Goal: Transaction & Acquisition: Purchase product/service

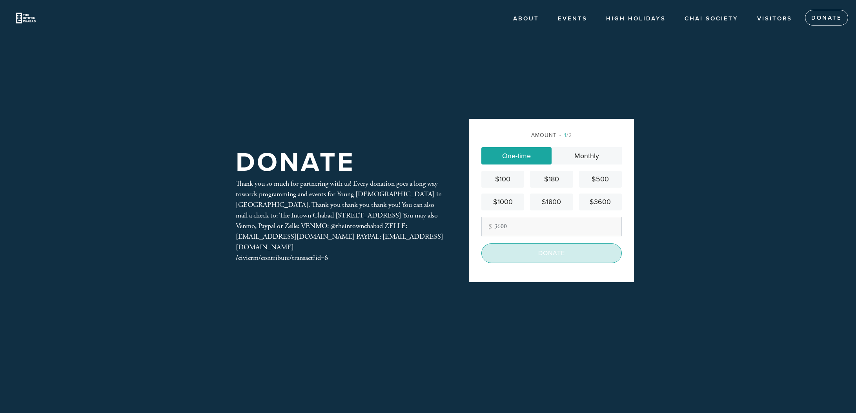
type input "3600"
click at [594, 252] on input "Donate" at bounding box center [551, 253] width 140 height 20
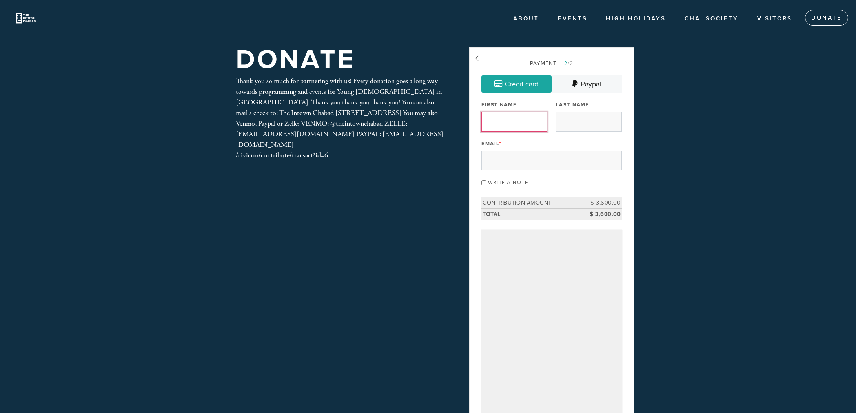
click at [514, 125] on input "First Name" at bounding box center [514, 122] width 66 height 20
type input "[PERSON_NAME]"
type input "[EMAIL_ADDRESS][DOMAIN_NAME]"
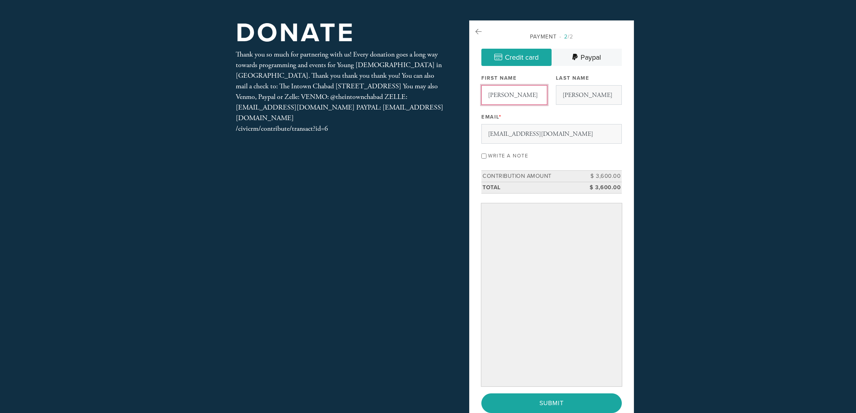
scroll to position [27, 0]
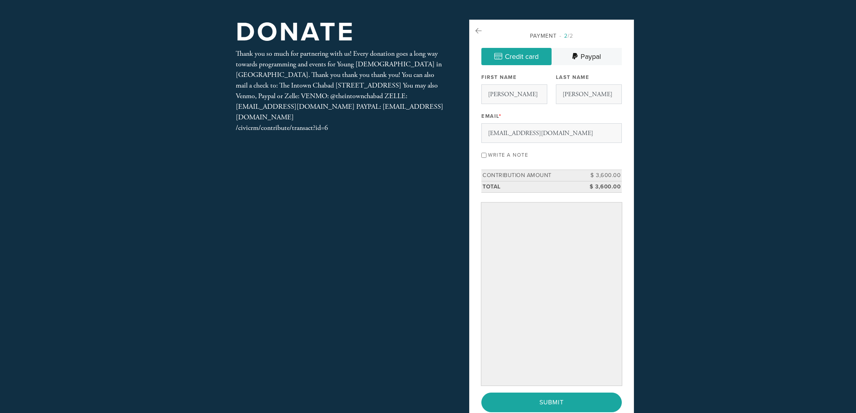
click at [482, 155] on input "Write a note" at bounding box center [483, 155] width 5 height 5
checkbox input "true"
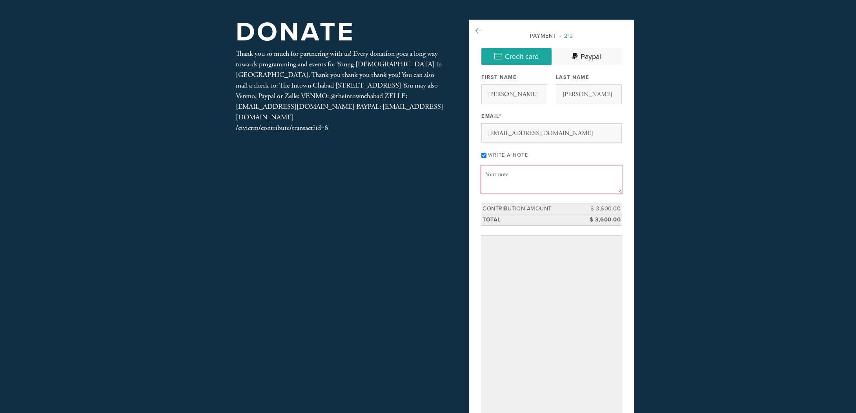
click at [501, 183] on textarea "Message or dedication" at bounding box center [551, 179] width 140 height 27
click at [544, 184] on textarea "Thank you for your continued work in building and maintaining the vibrant Jewis…" at bounding box center [551, 179] width 140 height 27
click at [614, 184] on textarea "Thank you for your continued work in building and maintaining the vibrant Jewis…" at bounding box center [551, 179] width 140 height 27
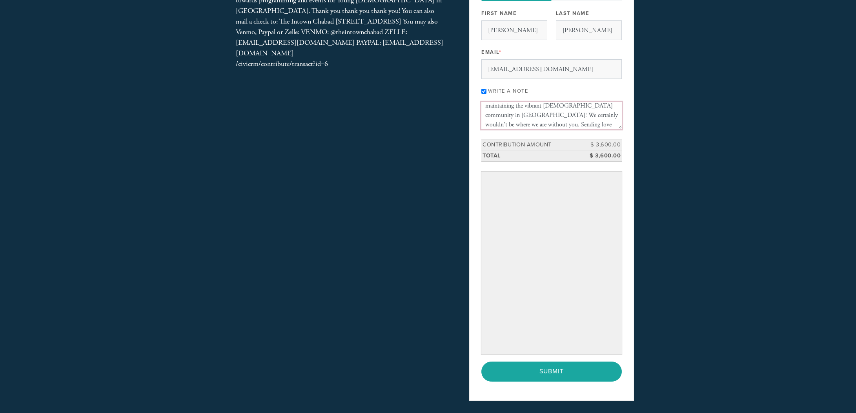
scroll to position [101, 0]
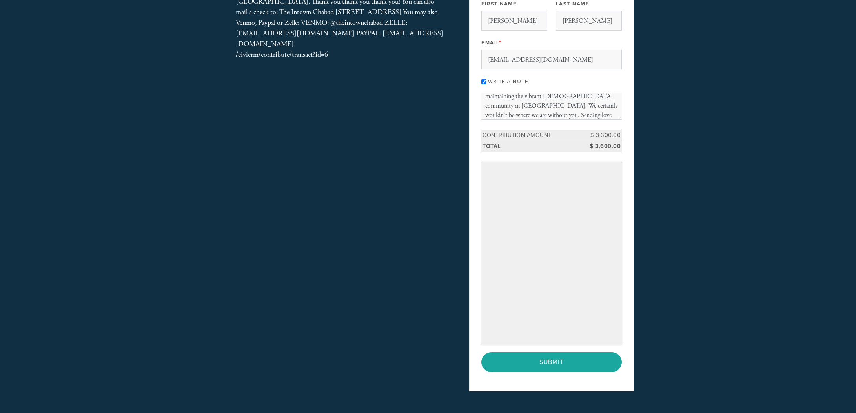
click at [599, 347] on div "Payment 2 /2 Credit card Paypal Payment Processor Pay Later Credit Card Paypal …" at bounding box center [551, 164] width 140 height 413
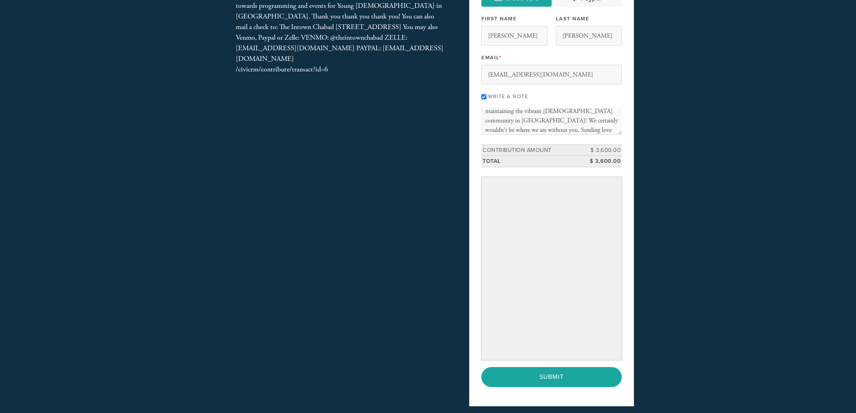
scroll to position [87, 0]
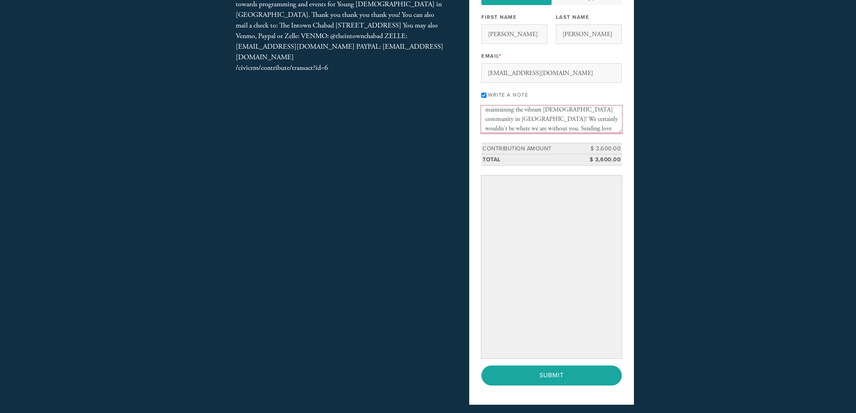
click at [514, 126] on textarea "Thank you for your continued work in building and maintaining the vibrant Jewis…" at bounding box center [551, 119] width 140 height 27
click at [517, 132] on textarea "Thank you for your continued work in building and maintaining the vibrant [DEMO…" at bounding box center [551, 119] width 140 height 27
click at [544, 120] on textarea "Thank you for your continued work in building and maintaining the vibrant [DEMO…" at bounding box center [551, 119] width 140 height 27
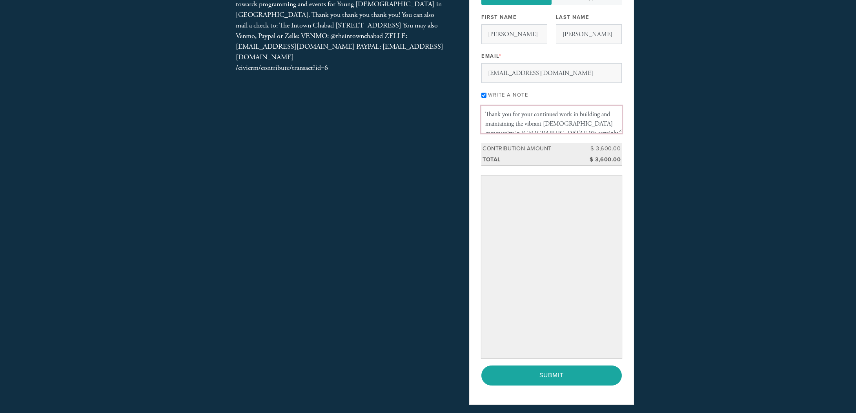
scroll to position [28, 0]
click at [530, 121] on textarea "Thank you for your continued work in building and maintaining the vibrant [DEMO…" at bounding box center [551, 119] width 140 height 27
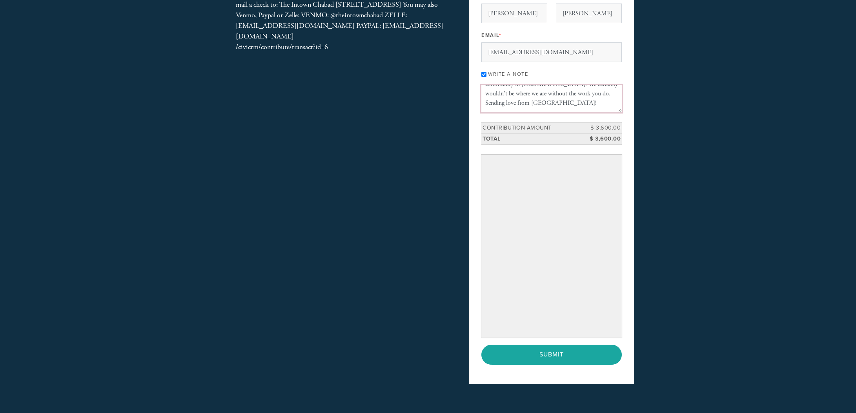
scroll to position [129, 0]
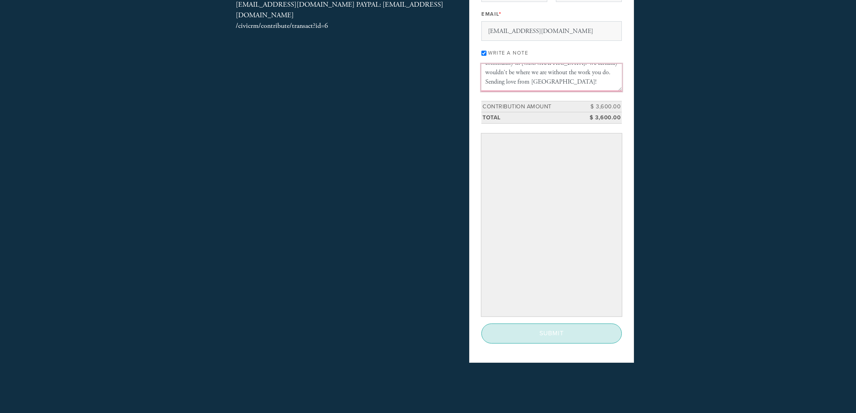
type textarea "Thank you for your continued work in building and maintaining the vibrant [DEMO…"
click at [564, 334] on input "Submit" at bounding box center [551, 333] width 140 height 20
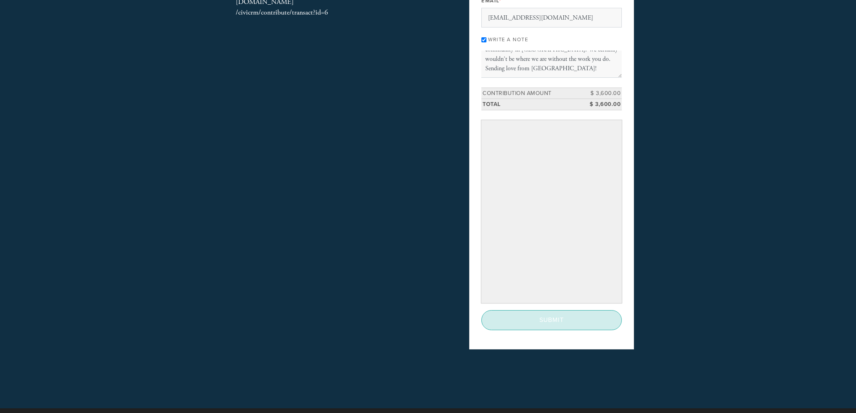
scroll to position [151, 0]
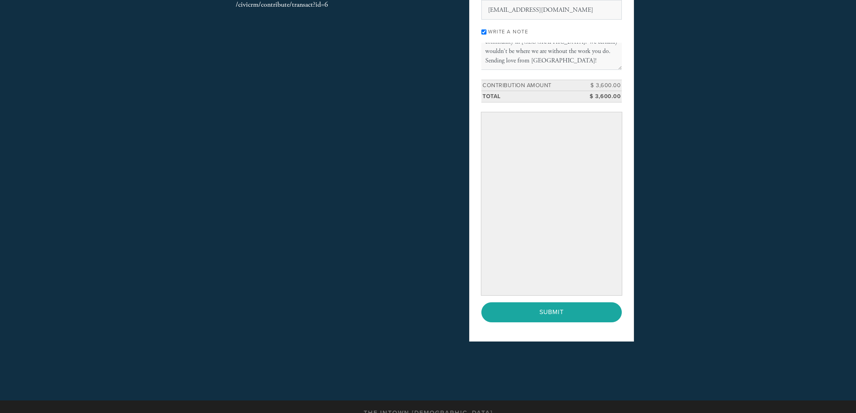
click at [787, 264] on header "About About Us Photos Events High Holidays Chai society Visitors Donate Donate …" at bounding box center [428, 124] width 856 height 551
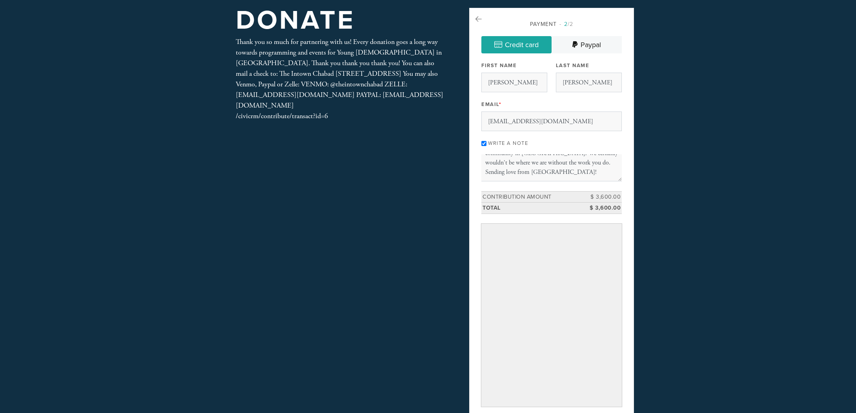
scroll to position [31, 0]
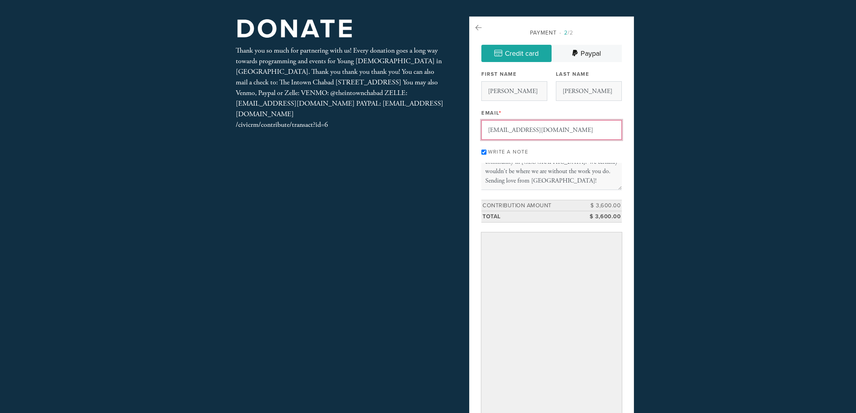
click at [570, 127] on input "[EMAIL_ADDRESS][DOMAIN_NAME]" at bounding box center [551, 130] width 140 height 20
type input "[EMAIL_ADDRESS][DOMAIN_NAME]"
click at [521, 93] on input "[PERSON_NAME]" at bounding box center [514, 91] width 66 height 20
type input "[PERSON_NAME]"
click at [588, 86] on input "[PERSON_NAME]" at bounding box center [589, 91] width 66 height 20
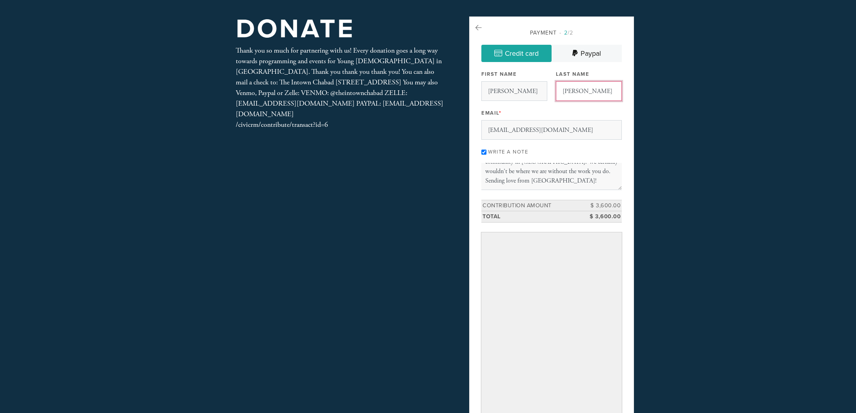
type input "[PERSON_NAME]"
click at [666, 113] on header "About About Us Photos Events High Holidays Chai society Visitors Donate Donate …" at bounding box center [428, 244] width 856 height 551
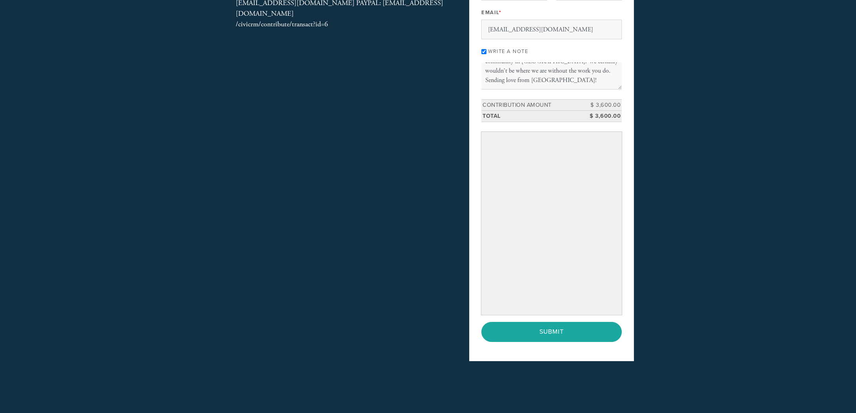
scroll to position [133, 0]
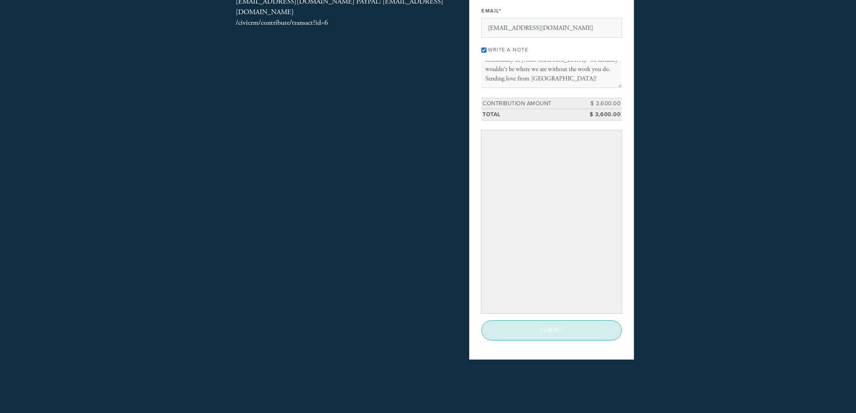
click at [546, 329] on input "Submit" at bounding box center [551, 330] width 140 height 20
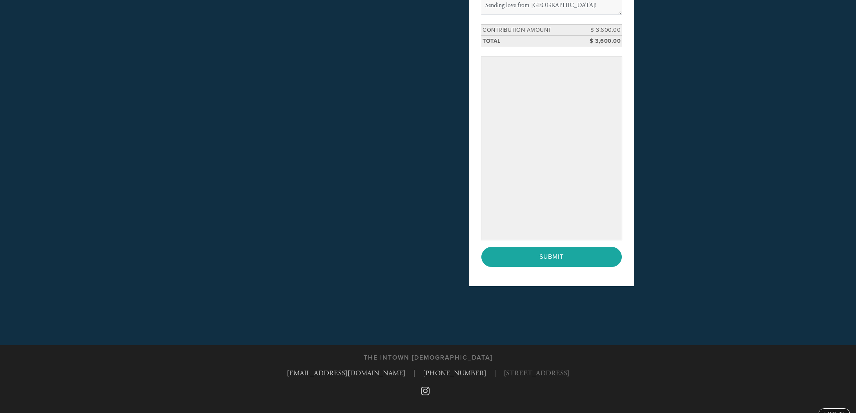
scroll to position [222, 0]
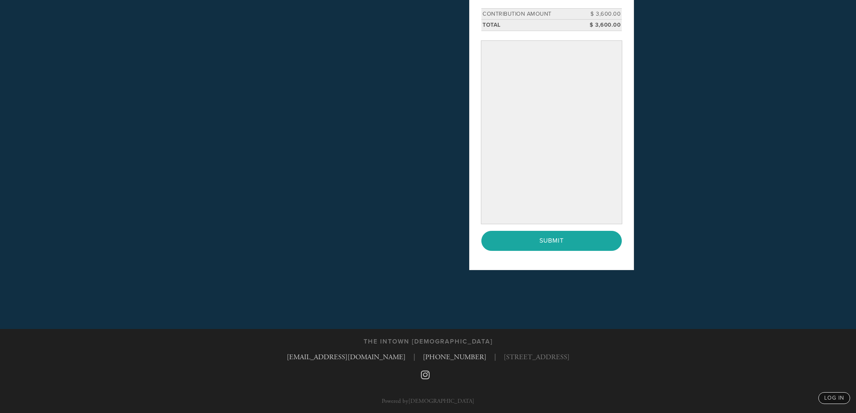
click at [714, 259] on header "About About Us Photos Events High Holidays Chai society Visitors Donate Donate …" at bounding box center [428, 53] width 856 height 551
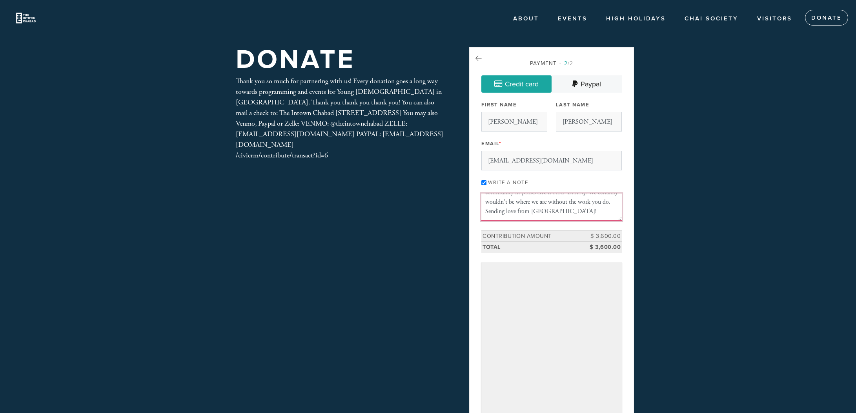
scroll to position [0, 0]
drag, startPoint x: 533, startPoint y: 213, endPoint x: 475, endPoint y: 186, distance: 63.9
click at [475, 186] on div "Payment 2 /2 Credit card Paypal Payment Processor Pay Later Credit Card Paypal …" at bounding box center [551, 269] width 165 height 445
click at [673, 258] on header "About About Us Photos Events High Holidays Chai society Visitors Donate Donate …" at bounding box center [428, 275] width 856 height 551
click at [602, 83] on link "Paypal" at bounding box center [587, 83] width 70 height 17
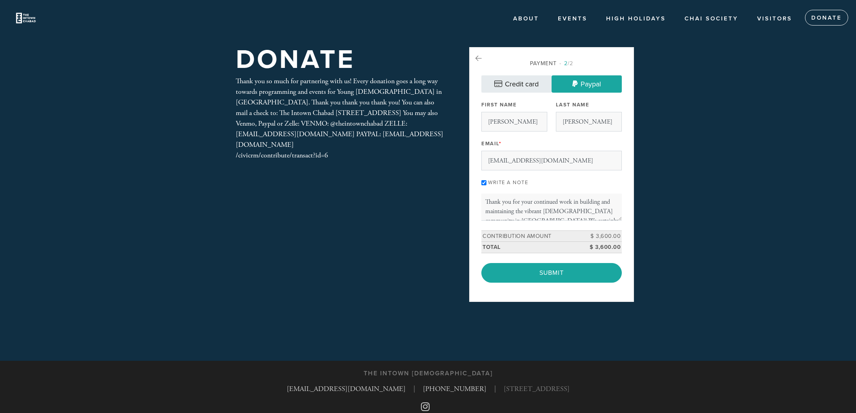
click at [512, 86] on link "Credit card" at bounding box center [516, 83] width 70 height 17
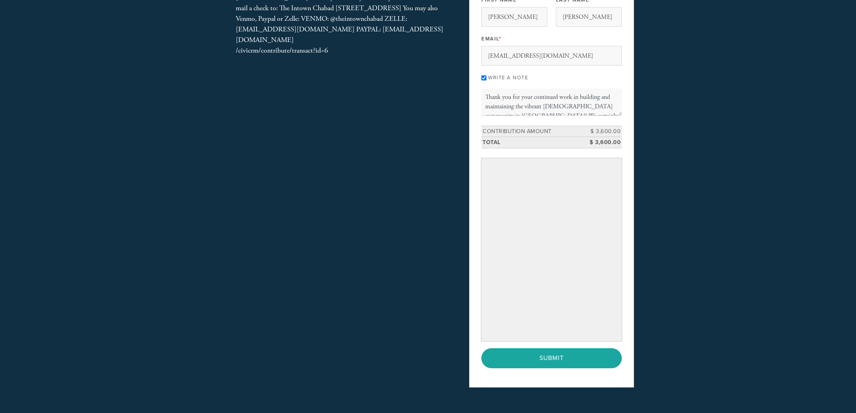
scroll to position [162, 0]
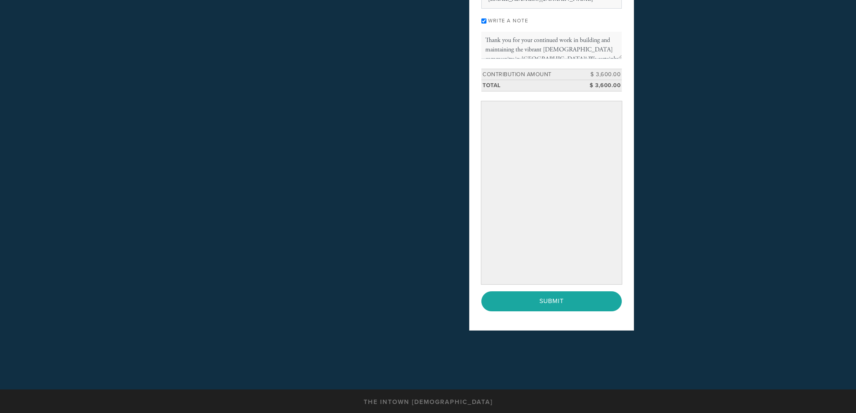
click at [656, 198] on header "About About Us Photos Events High Holidays Chai society Visitors Donate Donate …" at bounding box center [428, 113] width 856 height 551
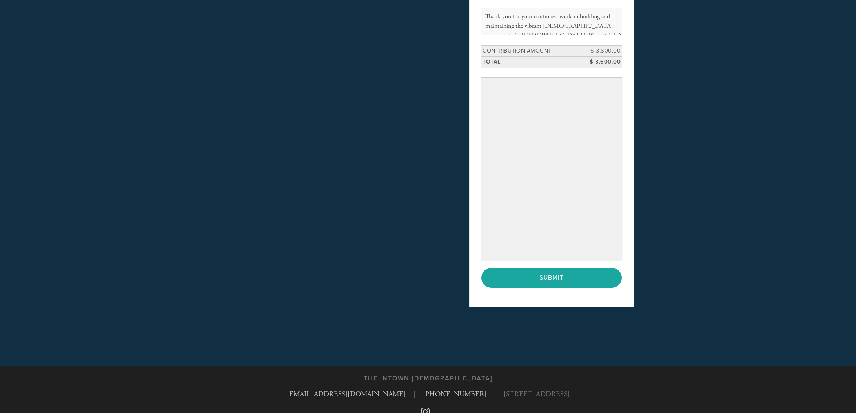
scroll to position [187, 0]
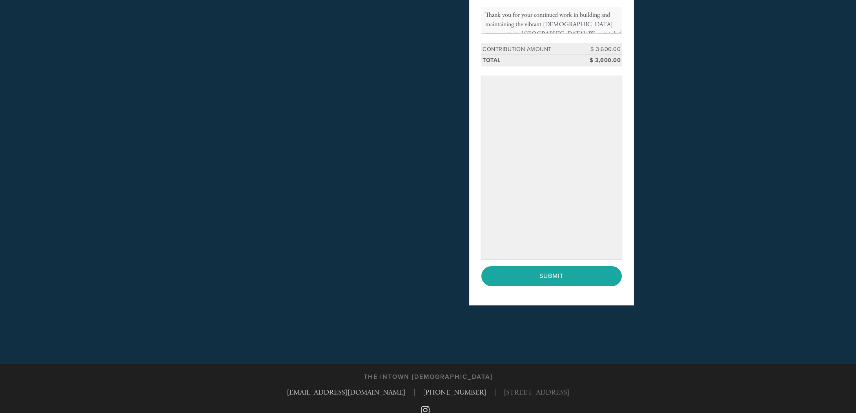
click at [650, 205] on header "About About Us Photos Events High Holidays Chai society Visitors Donate Donate …" at bounding box center [428, 88] width 856 height 551
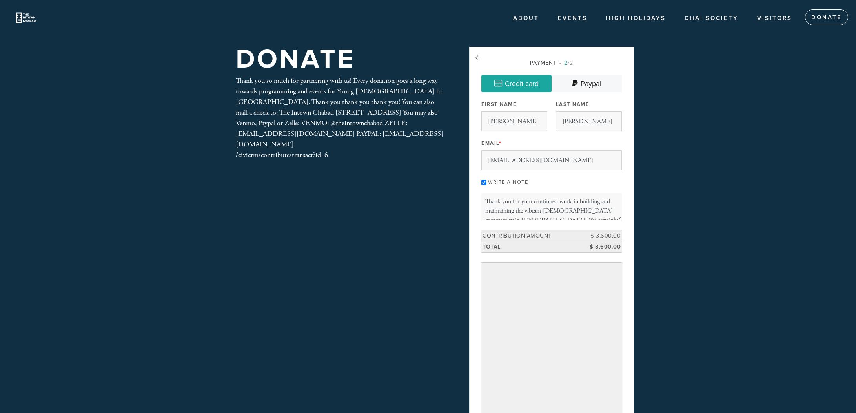
scroll to position [0, 0]
click at [515, 125] on input "[PERSON_NAME]" at bounding box center [514, 122] width 66 height 20
type input "[PERSON_NAME] & [PERSON_NAME]"
click at [659, 193] on header "About About Us Photos Events High Holidays Chai society Visitors Donate Donate …" at bounding box center [428, 275] width 856 height 551
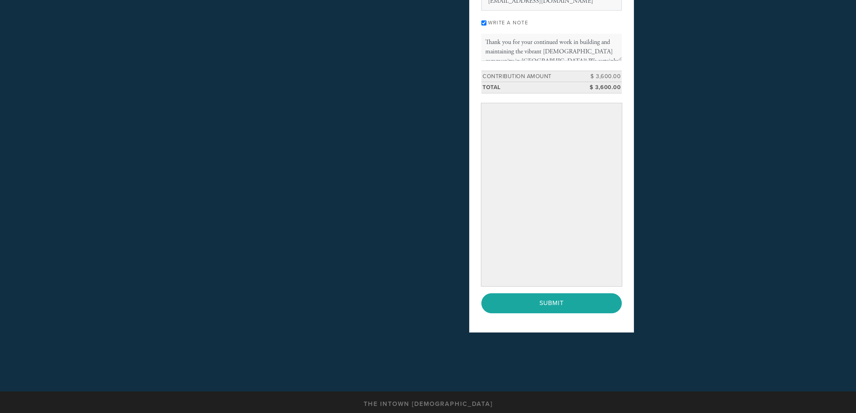
scroll to position [201, 0]
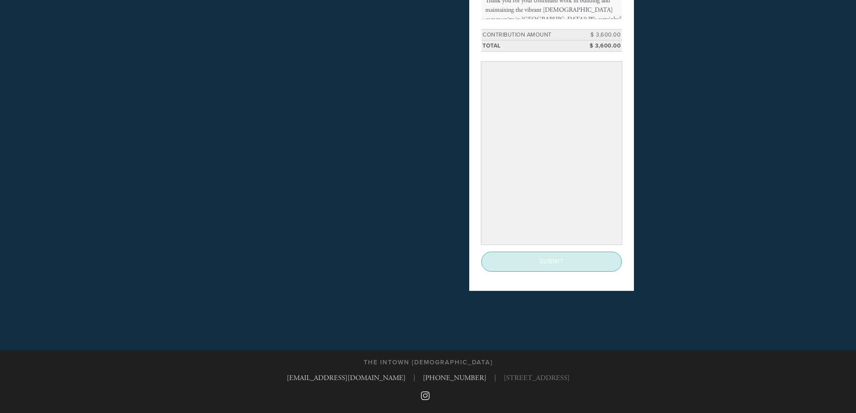
click at [567, 261] on input "Submit" at bounding box center [551, 261] width 140 height 20
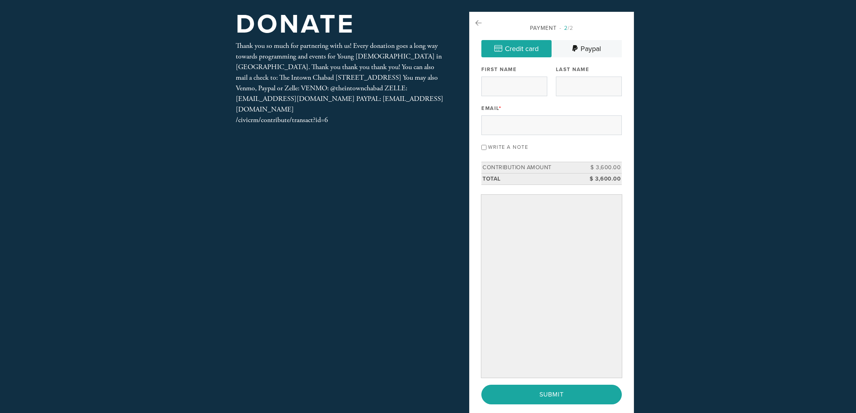
scroll to position [41, 0]
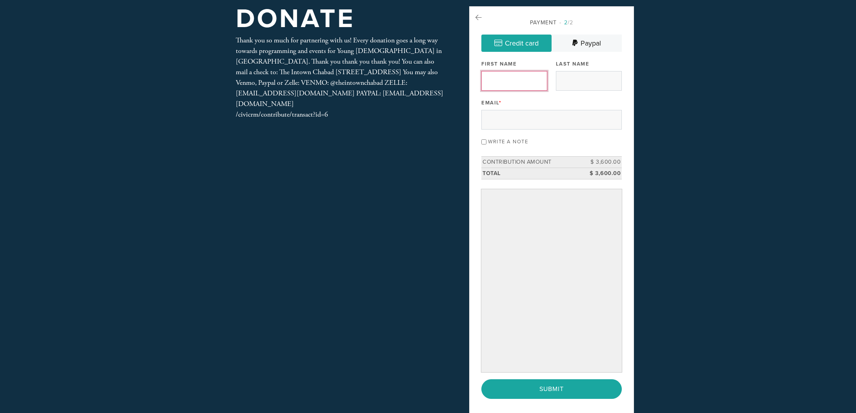
click at [521, 78] on input "First Name" at bounding box center [514, 81] width 66 height 20
type input "[PERSON_NAME]"
type input "[EMAIL_ADDRESS][DOMAIN_NAME]"
type input "[PERSON_NAME] & [PERSON_NAME]"
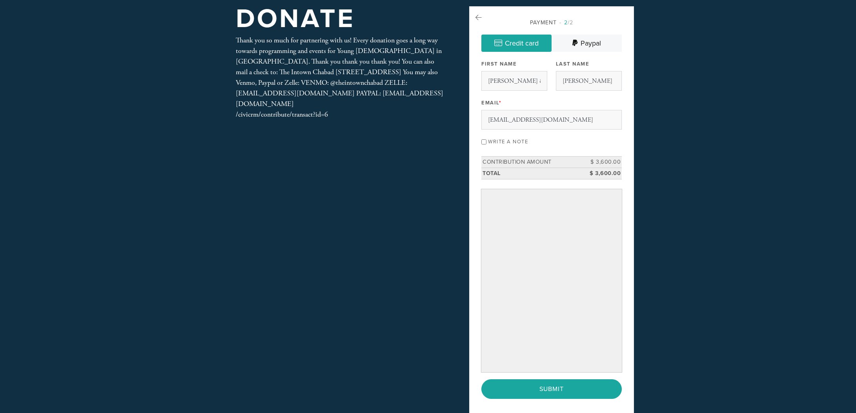
click at [775, 96] on header "About About Us Photos Events High Holidays Chai society Visitors Donate Donate …" at bounding box center [428, 217] width 856 height 517
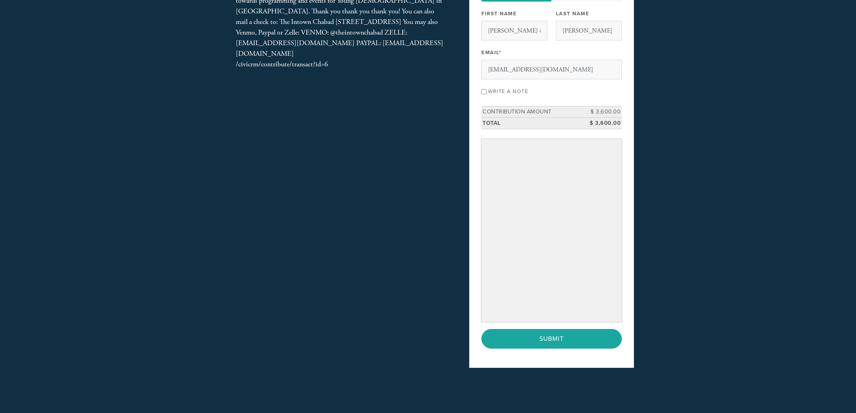
scroll to position [92, 0]
click at [485, 91] on input "Write a note" at bounding box center [483, 90] width 5 height 5
checkbox input "true"
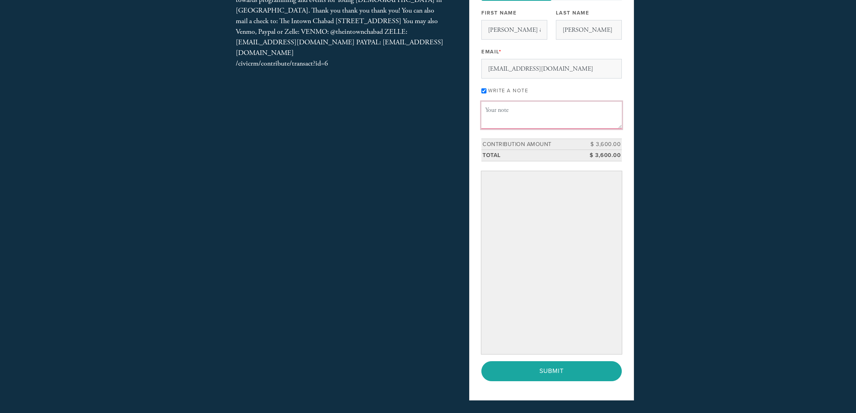
paste textarea "Thank you for your continued work in building and maintaining the vibrant [DEMO…"
click at [523, 113] on textarea "Thank you for your continued work in building and maintaining the vibrant [DEMO…" at bounding box center [551, 115] width 140 height 27
click at [552, 114] on textarea "Thank you for your continued work in building and maintaining such a vibrant [D…" at bounding box center [551, 115] width 140 height 27
type textarea "Thank you for your continued work in building and maintaining such a vibrant yo…"
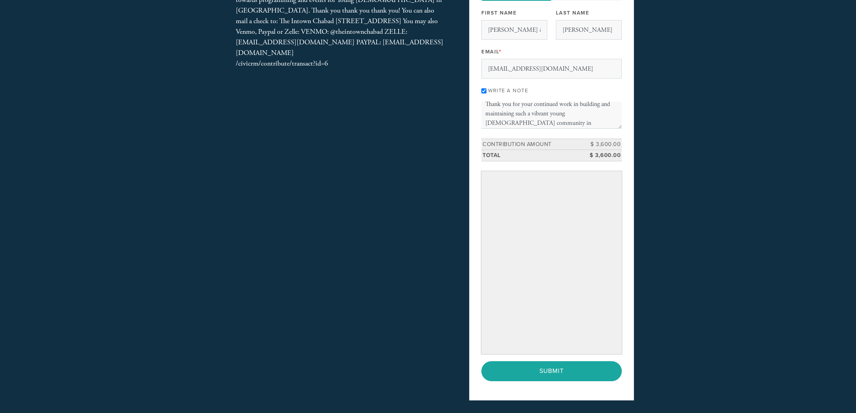
click at [683, 121] on header "About About Us Photos Events High Holidays Chai society Visitors Donate Donate …" at bounding box center [428, 183] width 856 height 551
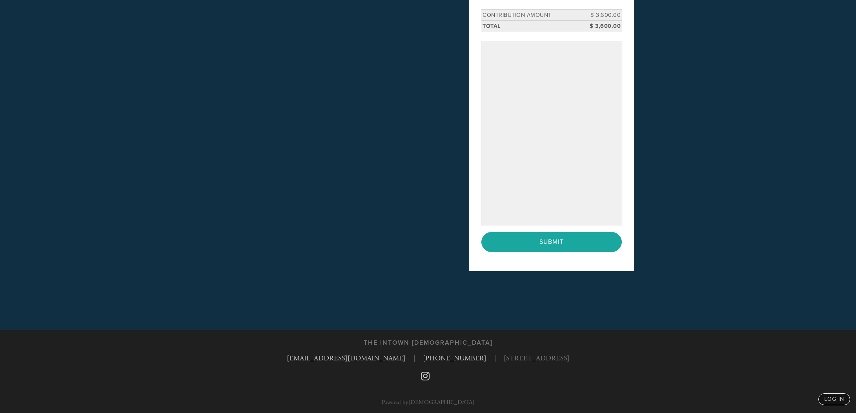
scroll to position [222, 0]
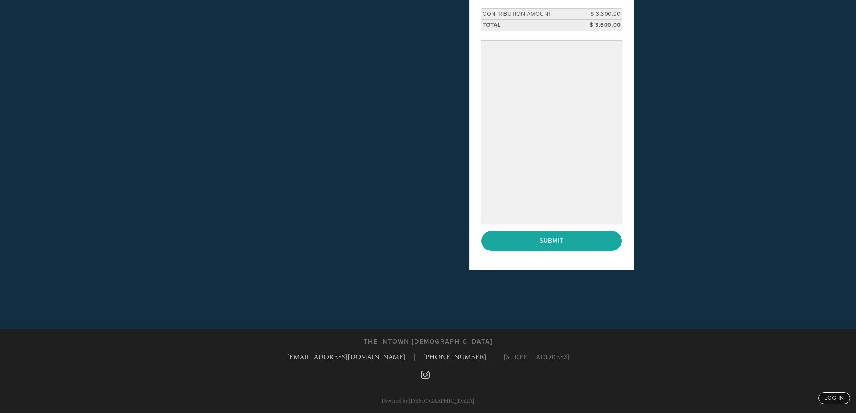
click at [731, 120] on header "About About Us Photos Events High Holidays Chai society Visitors Donate Donate …" at bounding box center [428, 53] width 856 height 551
click at [729, 117] on header "About About Us Photos Events High Holidays Chai society Visitors Donate Donate …" at bounding box center [428, 53] width 856 height 551
click at [558, 242] on input "Submit" at bounding box center [551, 241] width 140 height 20
